Goal: Transaction & Acquisition: Obtain resource

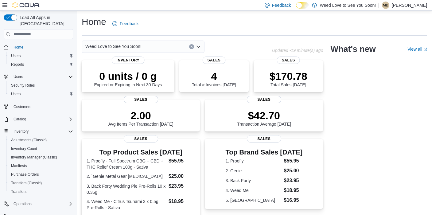
scroll to position [1, 0]
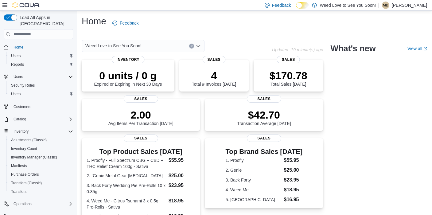
click at [200, 46] on icon "Open list of options" at bounding box center [198, 46] width 5 height 5
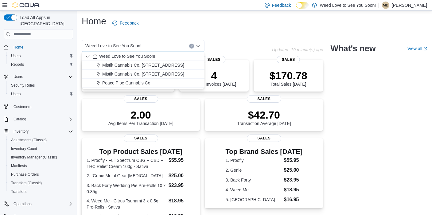
click at [146, 82] on span "Peace Pipe Cannabis Co." at bounding box center [126, 83] width 49 height 6
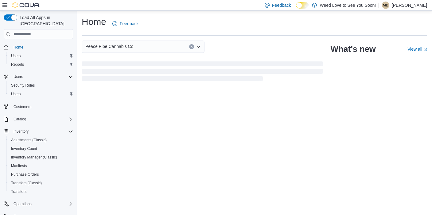
scroll to position [0, 0]
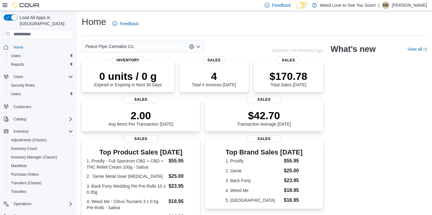
click at [198, 46] on icon "Open list of options" at bounding box center [198, 46] width 5 height 5
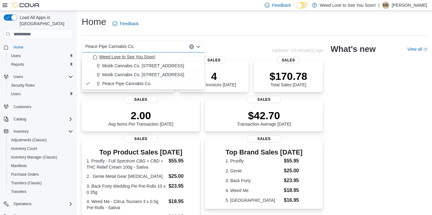
click at [137, 56] on span "Weed Love to See You Soon!" at bounding box center [127, 57] width 56 height 6
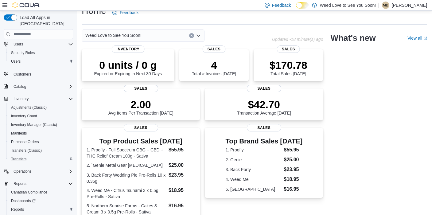
scroll to position [43, 0]
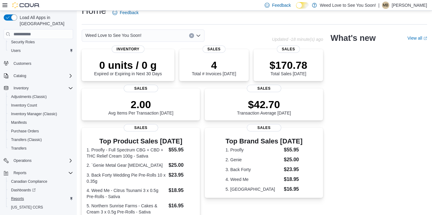
click at [18, 196] on span "Reports" at bounding box center [17, 198] width 13 height 5
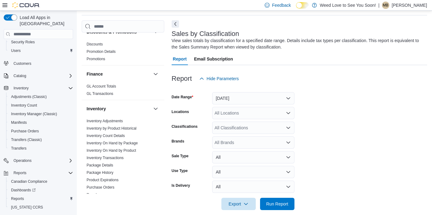
scroll to position [197, 0]
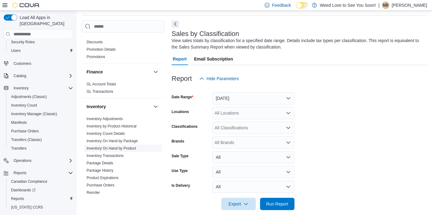
click at [106, 146] on link "Inventory On Hand by Product" at bounding box center [110, 148] width 49 height 4
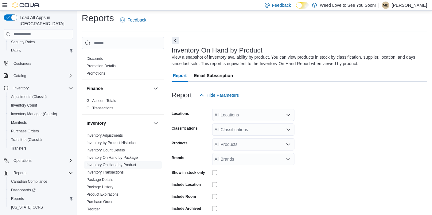
scroll to position [20, 0]
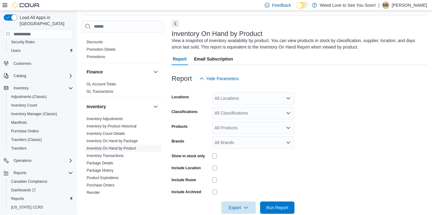
click at [174, 22] on button "Next" at bounding box center [174, 23] width 7 height 7
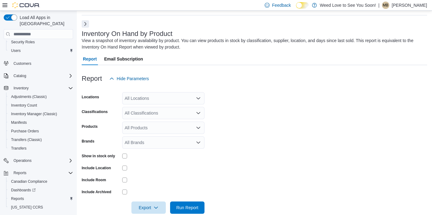
click at [141, 102] on div "All Locations" at bounding box center [163, 98] width 82 height 12
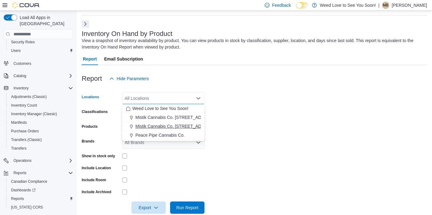
click at [144, 125] on span "Mistik Cannabis Co. [STREET_ADDRESS]" at bounding box center [176, 126] width 82 height 6
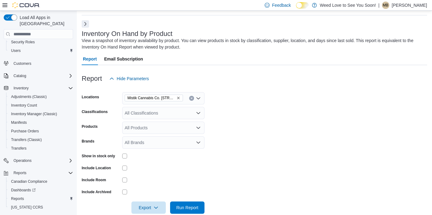
click at [166, 165] on div at bounding box center [163, 167] width 82 height 5
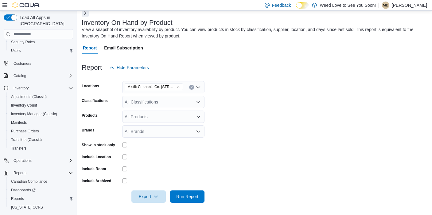
scroll to position [31, 0]
click at [190, 196] on span "Run Report" at bounding box center [187, 196] width 22 height 6
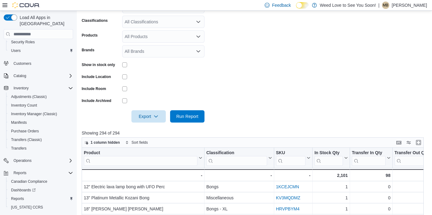
scroll to position [101, 0]
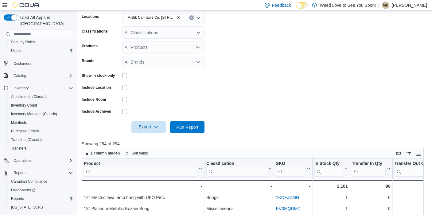
click at [160, 127] on span "Export" at bounding box center [148, 127] width 27 height 12
click at [149, 139] on span "Export to Excel" at bounding box center [150, 138] width 28 height 5
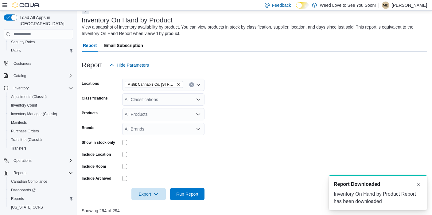
scroll to position [25, 0]
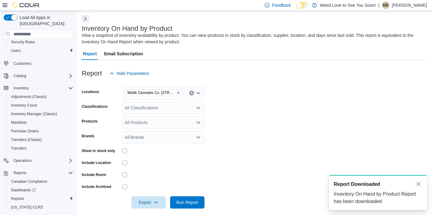
click at [418, 185] on button "Dismiss toast" at bounding box center [417, 183] width 7 height 7
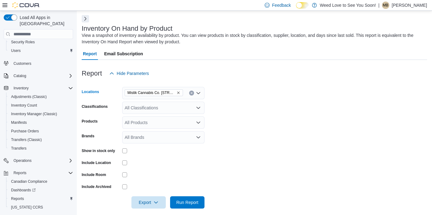
click at [178, 91] on icon "Remove Mistik Cannabis Co. 223 Bicentennial Hwy from selection in this group" at bounding box center [178, 93] width 4 height 4
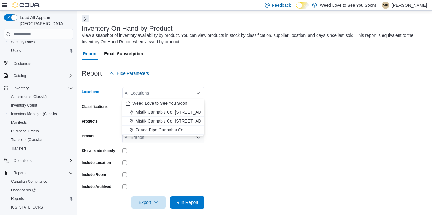
click at [157, 130] on span "Peace Pipe Cannabis Co." at bounding box center [159, 130] width 49 height 6
click at [266, 132] on form "Locations Peace Pipe Cannabis Co. Combo box. Selected. Peace Pipe Cannabis Co..…" at bounding box center [254, 143] width 345 height 129
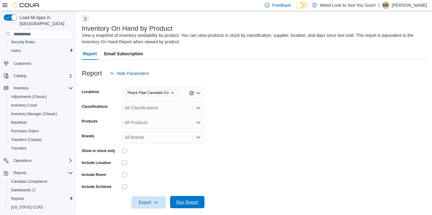
click at [185, 200] on span "Run Report" at bounding box center [187, 202] width 22 height 6
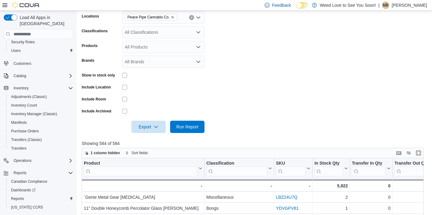
scroll to position [103, 0]
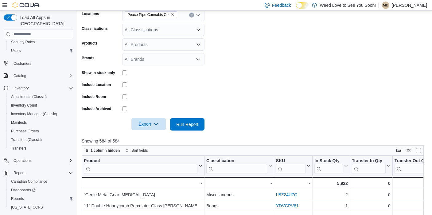
click at [152, 122] on span "Export" at bounding box center [148, 124] width 27 height 12
click at [151, 137] on span "Export to Excel" at bounding box center [150, 136] width 28 height 5
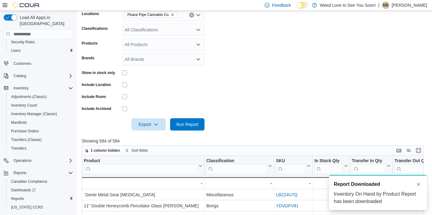
scroll to position [0, 0]
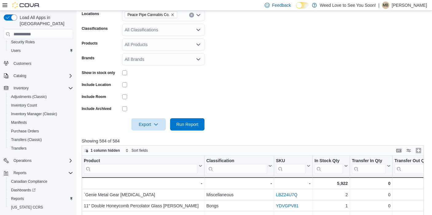
click at [247, 57] on form "Locations Peace Pipe Cannabis Co. Classifications All Classifications Products …" at bounding box center [254, 66] width 345 height 129
click at [150, 124] on span "Export" at bounding box center [148, 124] width 27 height 12
click at [148, 136] on span "Export to Excel" at bounding box center [150, 136] width 28 height 5
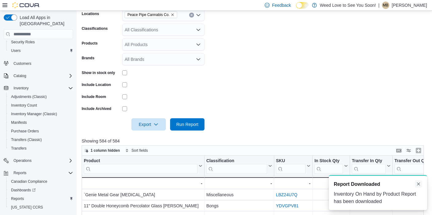
click at [417, 182] on button "Dismiss toast" at bounding box center [417, 183] width 7 height 7
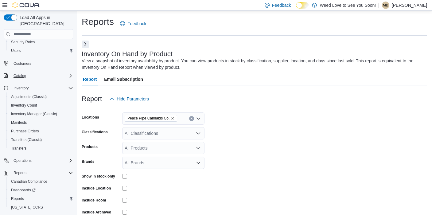
click at [66, 72] on div "Catalog" at bounding box center [42, 75] width 62 height 7
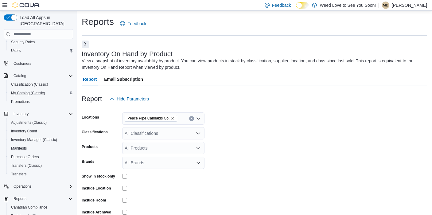
click at [21, 90] on span "My Catalog (Classic)" at bounding box center [28, 92] width 34 height 5
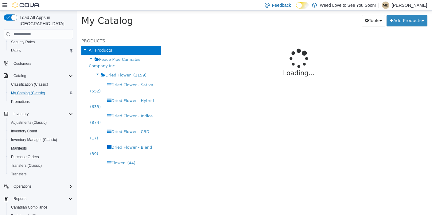
select select "**********"
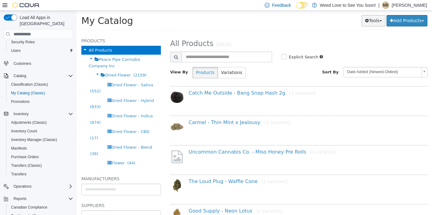
click at [377, 22] on button "Tools" at bounding box center [373, 20] width 24 height 11
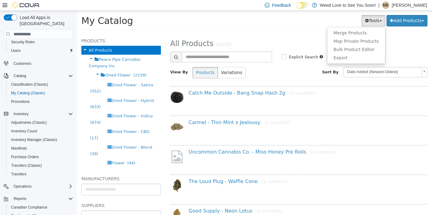
click at [305, 41] on h2 "All Products (8818)" at bounding box center [298, 44] width 266 height 10
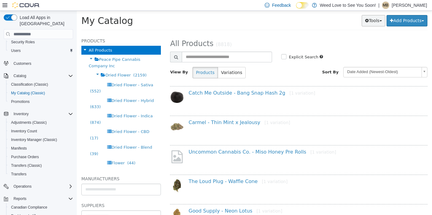
click at [375, 21] on button "Tools" at bounding box center [373, 20] width 24 height 11
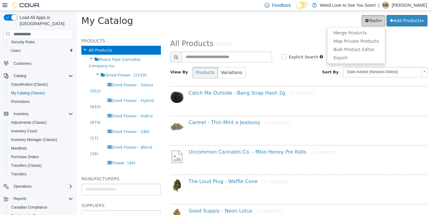
click at [375, 21] on button "Tools" at bounding box center [373, 20] width 24 height 11
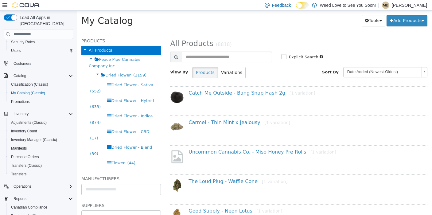
click at [255, 25] on div "Tools Merge Products Map Private Products Bulk Product Editor Export Add Produc…" at bounding box center [330, 20] width 194 height 11
click at [371, 23] on button "Tools" at bounding box center [373, 20] width 24 height 11
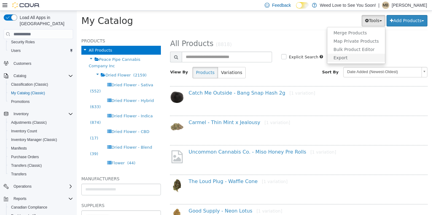
click at [351, 56] on link "Export" at bounding box center [356, 58] width 58 height 8
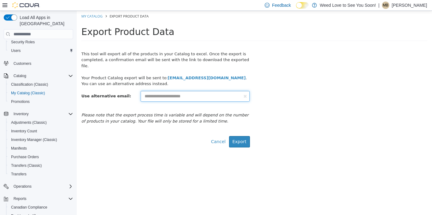
click at [188, 91] on input "text" at bounding box center [194, 96] width 109 height 11
type input "**********"
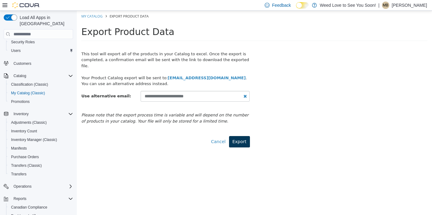
click at [238, 136] on button "Export" at bounding box center [239, 141] width 21 height 11
select select "**********"
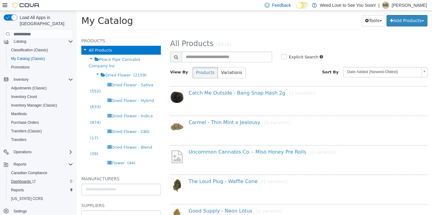
scroll to position [78, 0]
click at [20, 187] on span "Reports" at bounding box center [17, 189] width 13 height 5
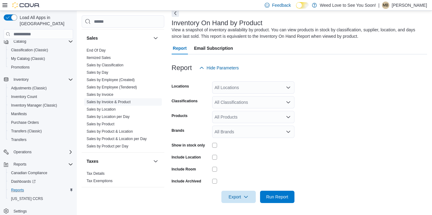
scroll to position [475, 0]
click at [102, 122] on link "Sales by Product" at bounding box center [100, 124] width 28 height 4
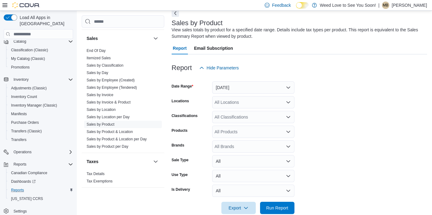
scroll to position [20, 0]
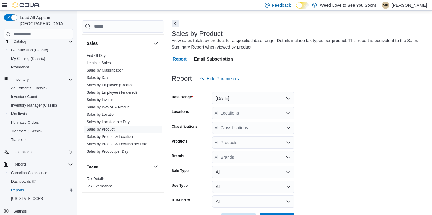
click at [177, 23] on button "Next" at bounding box center [174, 23] width 7 height 7
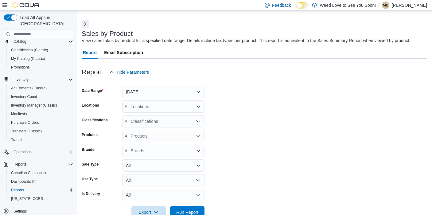
click at [164, 89] on button "[DATE]" at bounding box center [163, 92] width 82 height 12
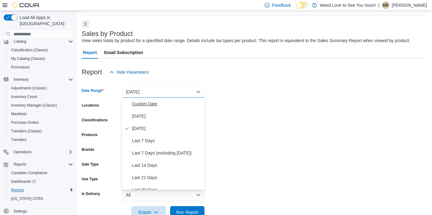
click at [155, 102] on span "Custom Date" at bounding box center [167, 103] width 70 height 7
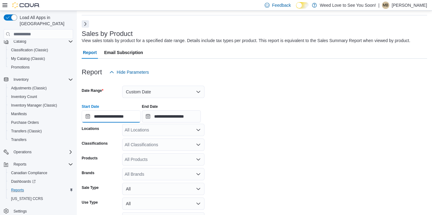
click at [113, 116] on input "**********" at bounding box center [111, 116] width 59 height 12
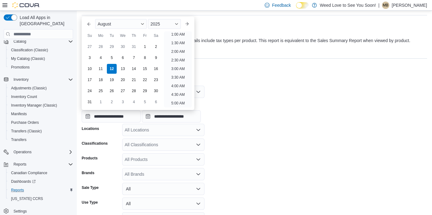
click at [253, 90] on form "**********" at bounding box center [254, 159] width 345 height 163
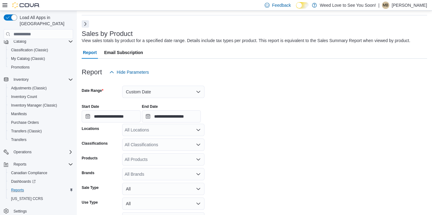
click at [183, 93] on button "Custom Date" at bounding box center [163, 92] width 82 height 12
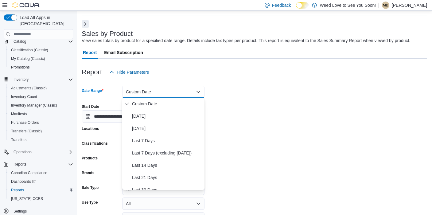
scroll to position [0, 0]
click at [266, 77] on div "Report Hide Parameters" at bounding box center [254, 72] width 345 height 12
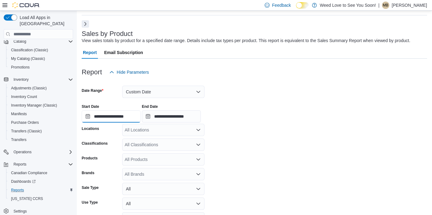
click at [95, 116] on input "**********" at bounding box center [111, 116] width 59 height 12
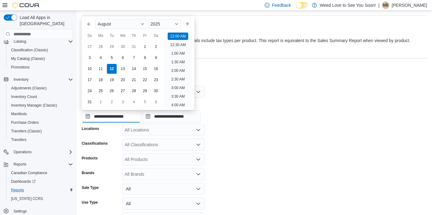
scroll to position [19, 0]
click at [124, 25] on div "August" at bounding box center [121, 24] width 52 height 10
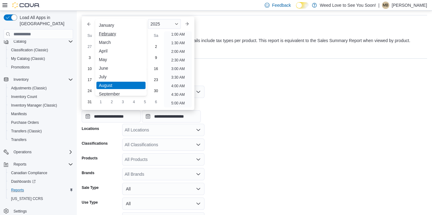
click at [115, 34] on div "February" at bounding box center [120, 33] width 49 height 7
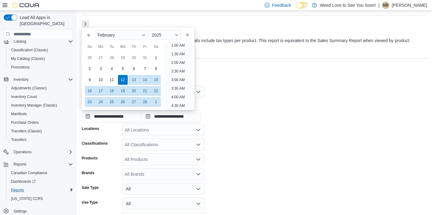
scroll to position [1, 0]
click at [156, 56] on div "1" at bounding box center [155, 57] width 11 height 11
type input "**********"
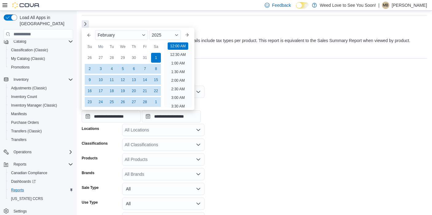
click at [235, 65] on div at bounding box center [254, 62] width 345 height 7
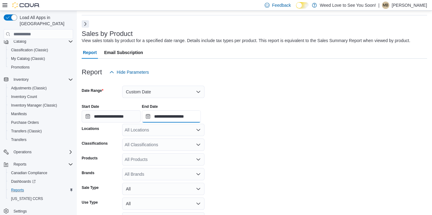
click at [187, 114] on input "**********" at bounding box center [171, 116] width 59 height 12
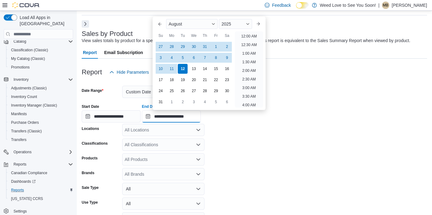
scroll to position [337, 0]
click at [160, 22] on button "Previous Month" at bounding box center [160, 24] width 10 height 10
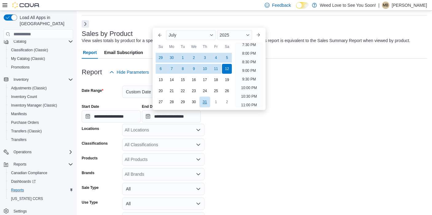
click at [204, 101] on div "31" at bounding box center [204, 101] width 11 height 11
type input "**********"
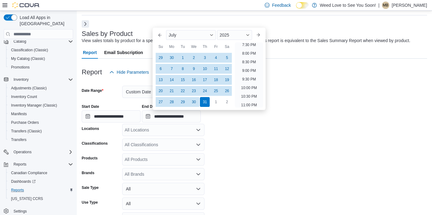
click at [240, 144] on form "**********" at bounding box center [254, 159] width 345 height 163
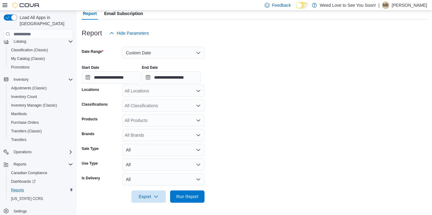
scroll to position [59, 0]
click at [188, 194] on span "Run Report" at bounding box center [187, 196] width 22 height 6
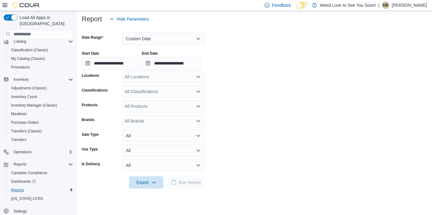
scroll to position [75, 0]
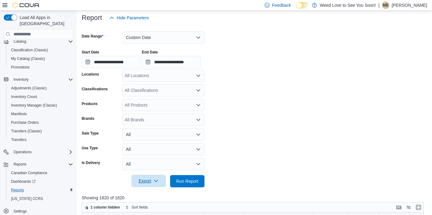
click at [158, 180] on icon "button" at bounding box center [155, 180] width 5 height 5
click at [155, 144] on span "Export to Excel" at bounding box center [150, 143] width 28 height 5
click at [293, 155] on form "**********" at bounding box center [254, 105] width 345 height 163
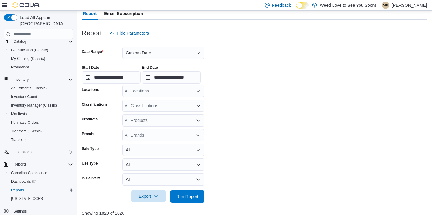
scroll to position [56, 0]
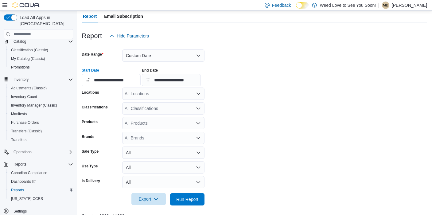
click at [117, 78] on input "**********" at bounding box center [111, 80] width 59 height 12
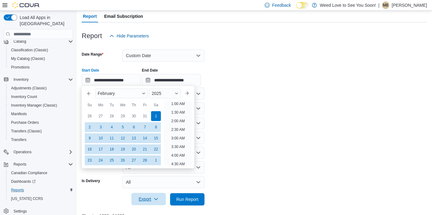
click at [287, 42] on div at bounding box center [254, 45] width 345 height 7
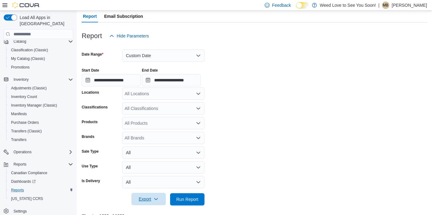
scroll to position [43, 0]
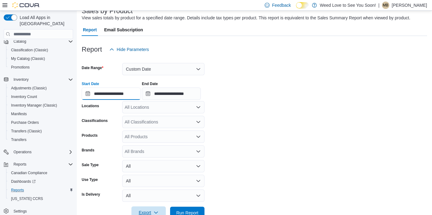
click at [102, 96] on input "**********" at bounding box center [111, 93] width 59 height 12
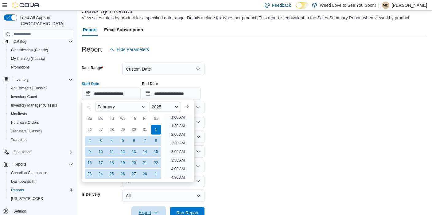
click at [143, 108] on span "Button. Open the month selector. February is currently selected." at bounding box center [144, 107] width 4 height 4
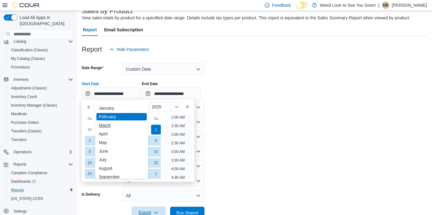
click at [120, 127] on div "March" at bounding box center [121, 124] width 50 height 7
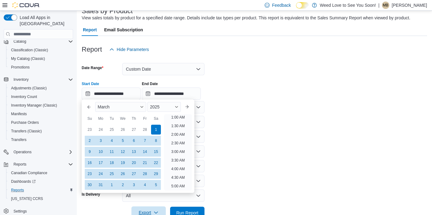
type input "**********"
click at [156, 130] on div "1" at bounding box center [155, 129] width 11 height 11
click at [268, 115] on form "**********" at bounding box center [254, 137] width 345 height 163
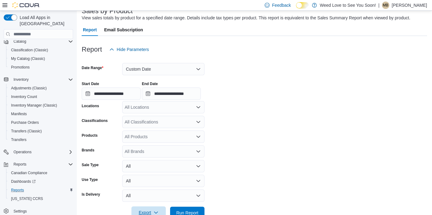
scroll to position [79, 0]
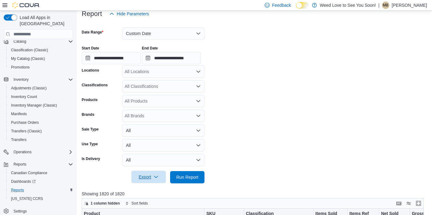
click at [198, 72] on icon "Open list of options" at bounding box center [198, 72] width 4 height 2
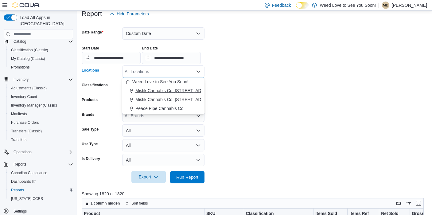
click at [186, 91] on span "Mistik Cannabis Co. [STREET_ADDRESS]" at bounding box center [176, 90] width 82 height 6
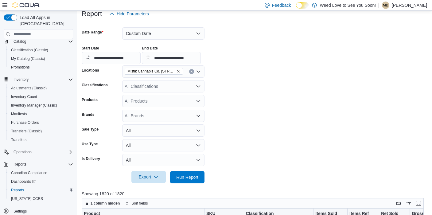
click at [230, 94] on form "**********" at bounding box center [254, 101] width 345 height 163
click at [183, 177] on span "Run Report" at bounding box center [187, 177] width 22 height 6
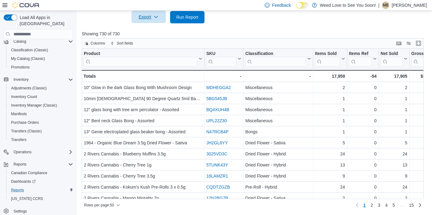
scroll to position [238, 0]
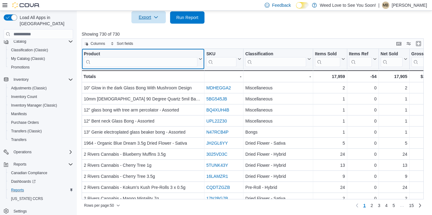
click at [142, 63] on input "search" at bounding box center [140, 62] width 113 height 10
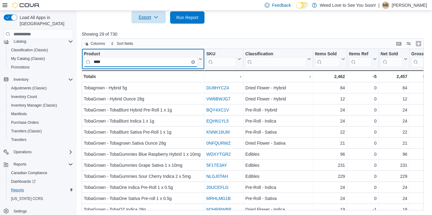
scroll to position [0, 0]
type input "****"
click at [192, 62] on button "Clear input" at bounding box center [193, 62] width 4 height 4
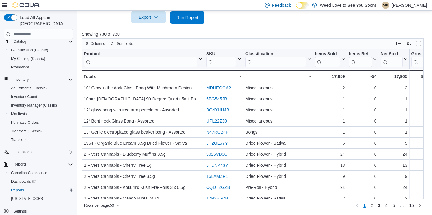
click at [248, 32] on p "Showing 730 of 730" at bounding box center [254, 34] width 345 height 6
click at [187, 16] on span "Run Report" at bounding box center [187, 17] width 22 height 6
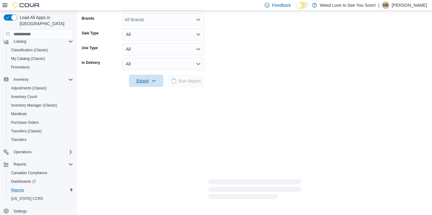
scroll to position [162, 0]
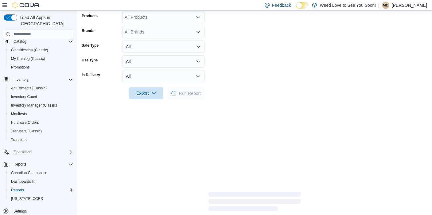
click at [154, 93] on icon "button" at bounding box center [153, 92] width 5 height 5
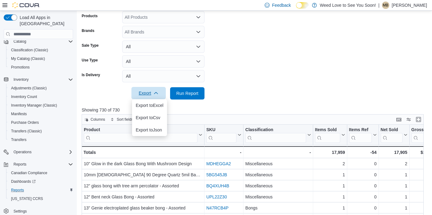
scroll to position [125, 0]
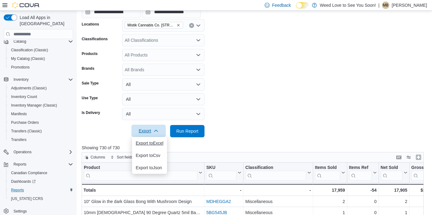
click at [148, 143] on span "Export to Excel" at bounding box center [150, 142] width 28 height 5
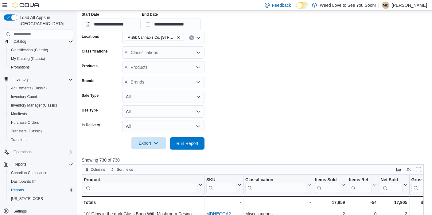
scroll to position [148, 0]
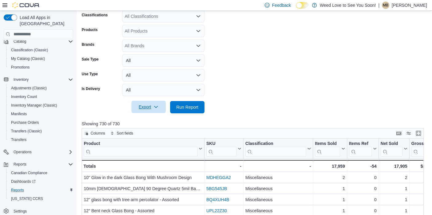
click at [158, 107] on icon "button" at bounding box center [155, 106] width 5 height 5
click at [155, 116] on button "Export to Excel" at bounding box center [149, 119] width 35 height 12
